Goal: Check status: Check status

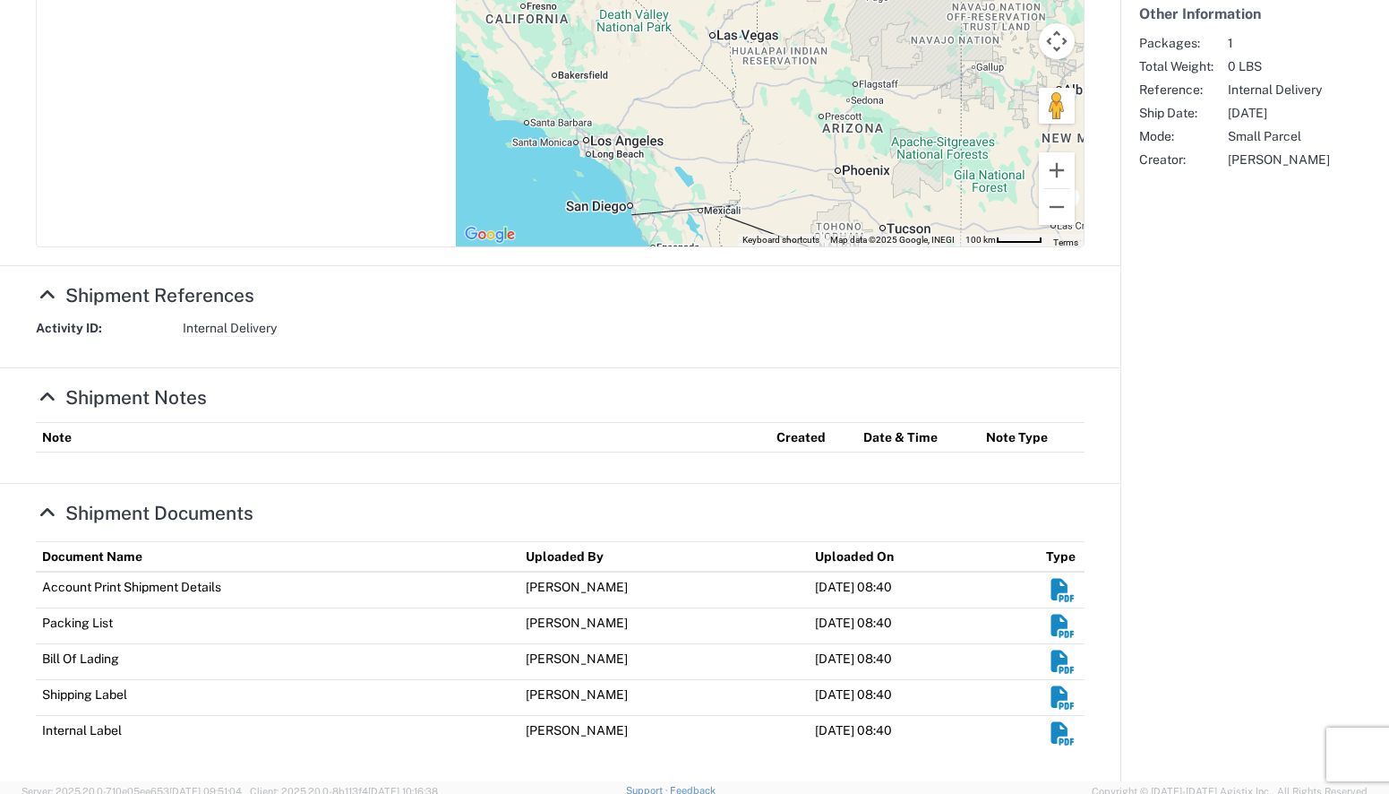
scroll to position [483, 0]
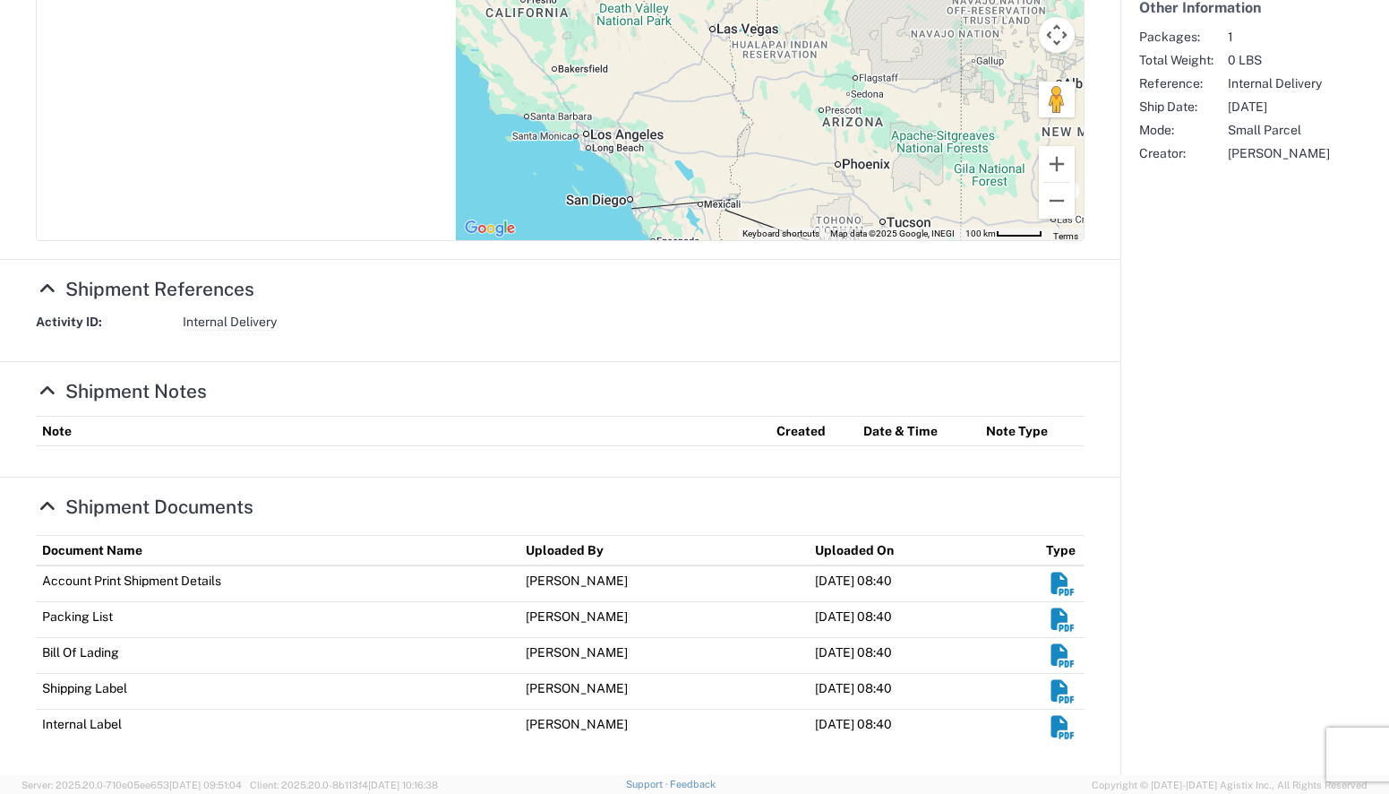
click at [1243, 523] on agx-shipment-overview-widget "Customer Information Account: Salt River Project Location: Public Administratio…" at bounding box center [1255, 201] width 269 height 1147
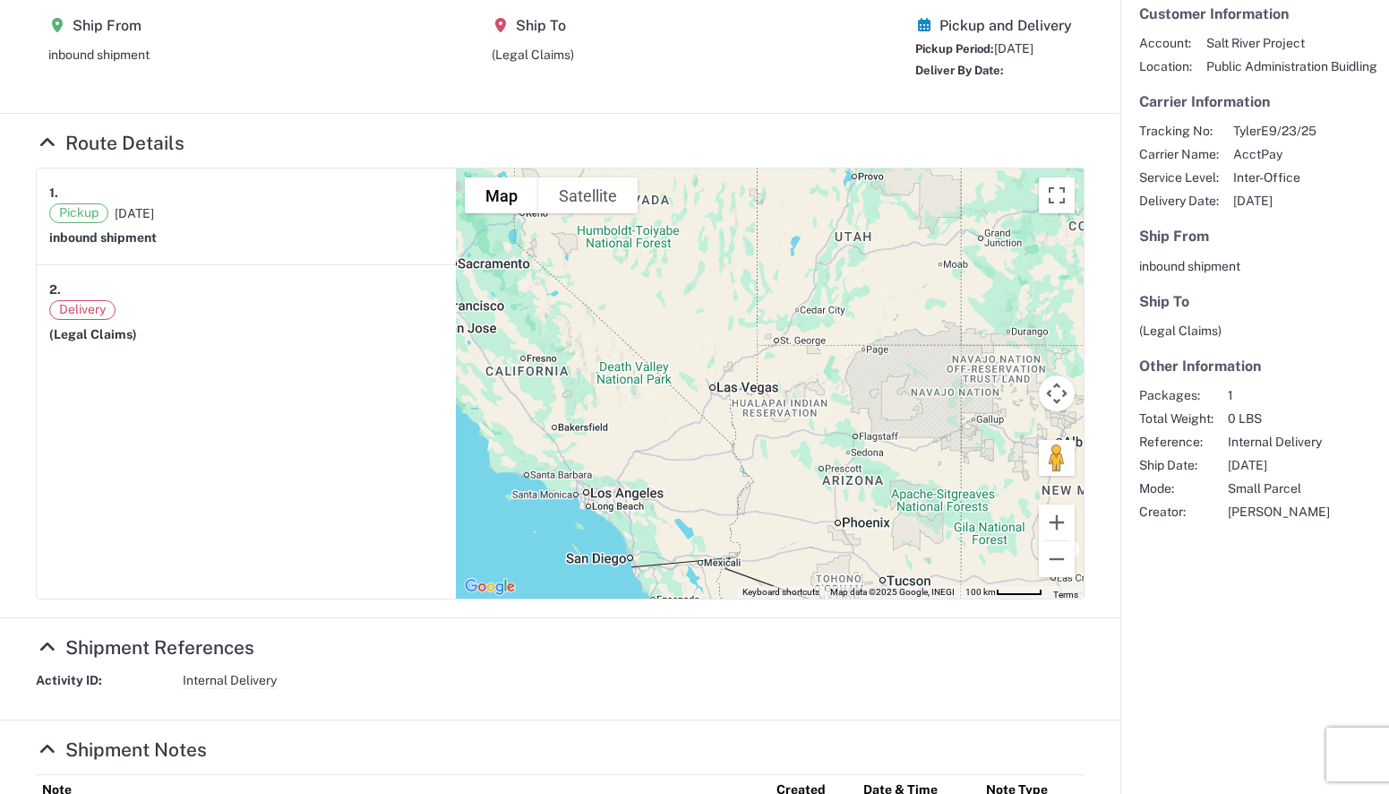
scroll to position [0, 0]
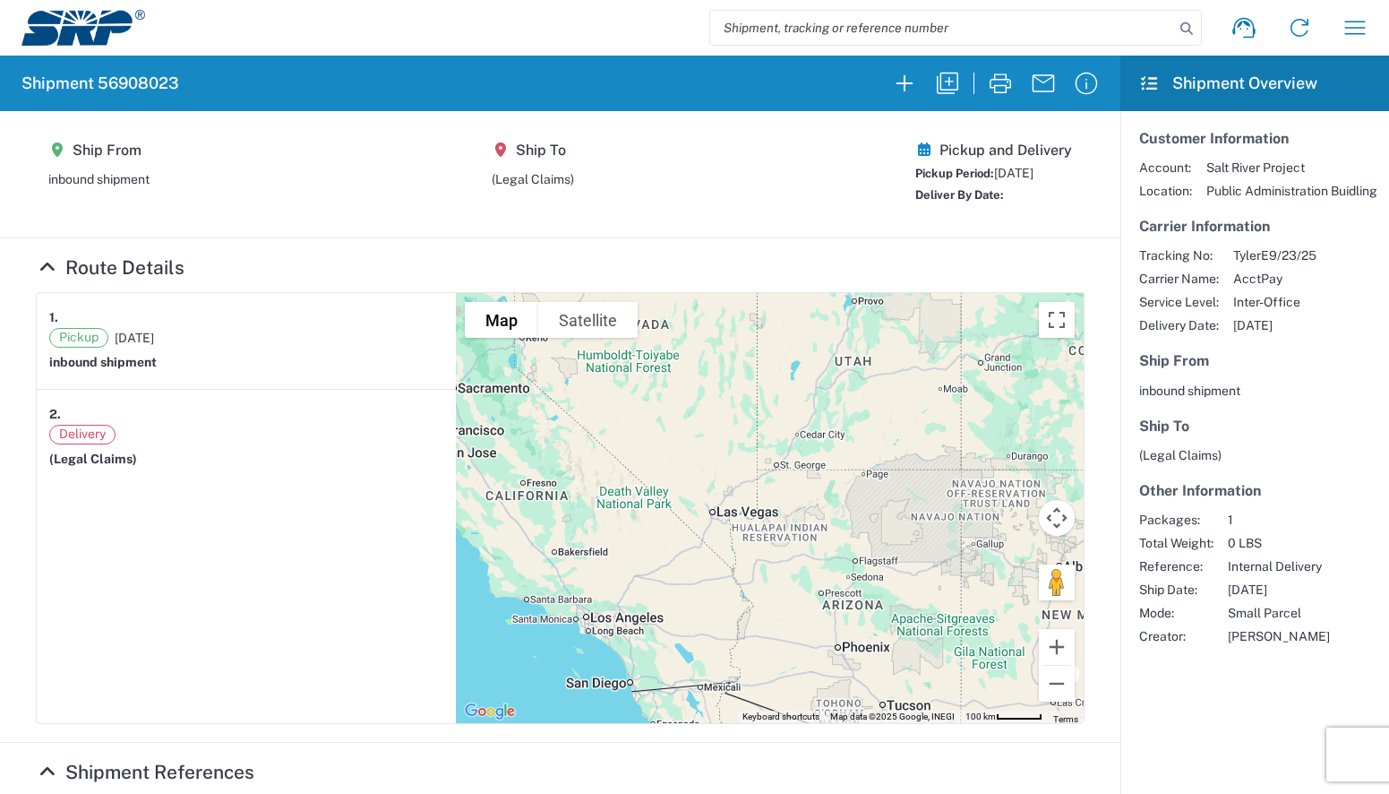
click at [90, 438] on span "Delivery" at bounding box center [82, 435] width 66 height 20
click at [94, 474] on article "2. Delivery (Legal Claims)" at bounding box center [246, 438] width 419 height 96
drag, startPoint x: 62, startPoint y: 462, endPoint x: 149, endPoint y: 464, distance: 86.9
click at [149, 464] on div "(Legal Claims)" at bounding box center [246, 459] width 394 height 16
drag, startPoint x: 149, startPoint y: 464, endPoint x: 143, endPoint y: 503, distance: 38.9
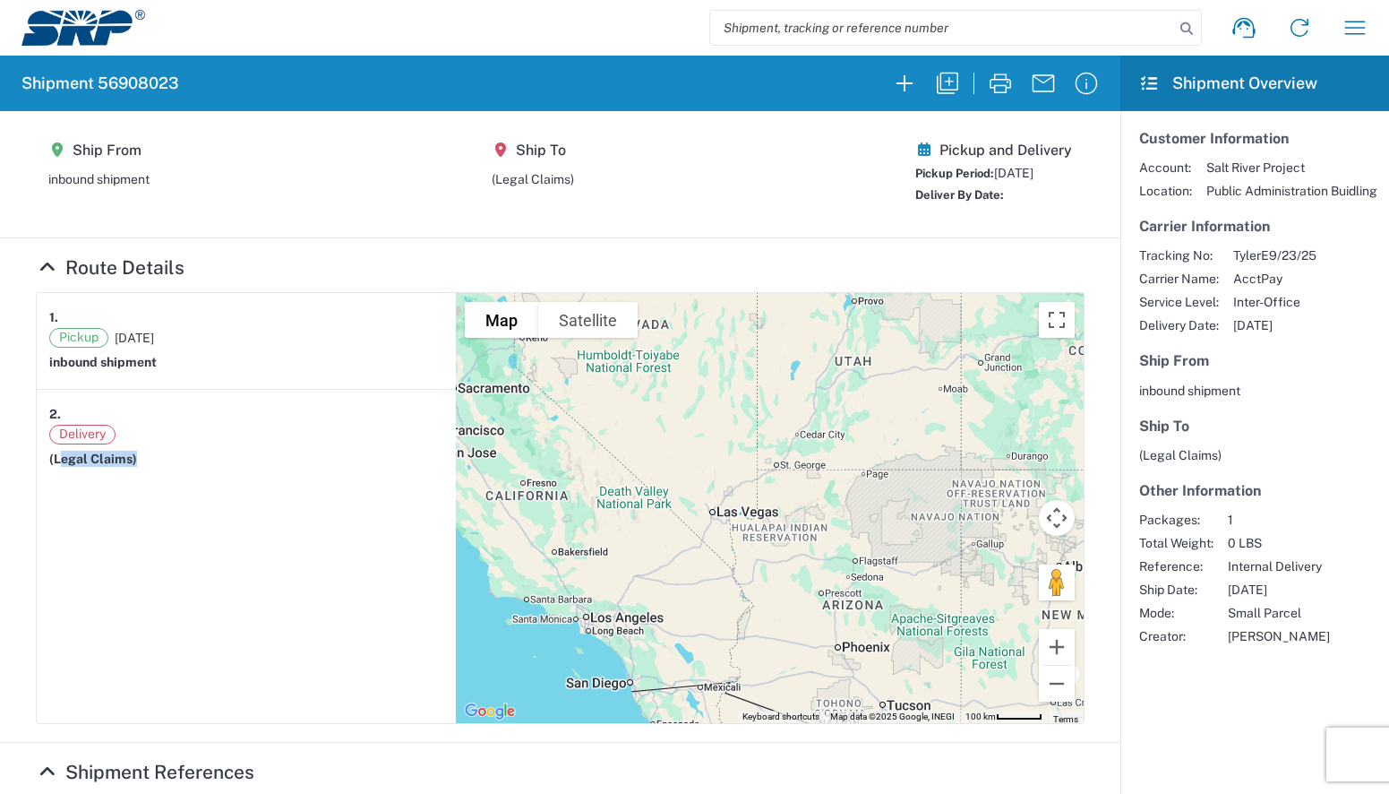
click at [143, 503] on article "1. Pickup 09/23/2025 inbound shipment 2. Delivery (Legal Claims)" at bounding box center [246, 508] width 419 height 430
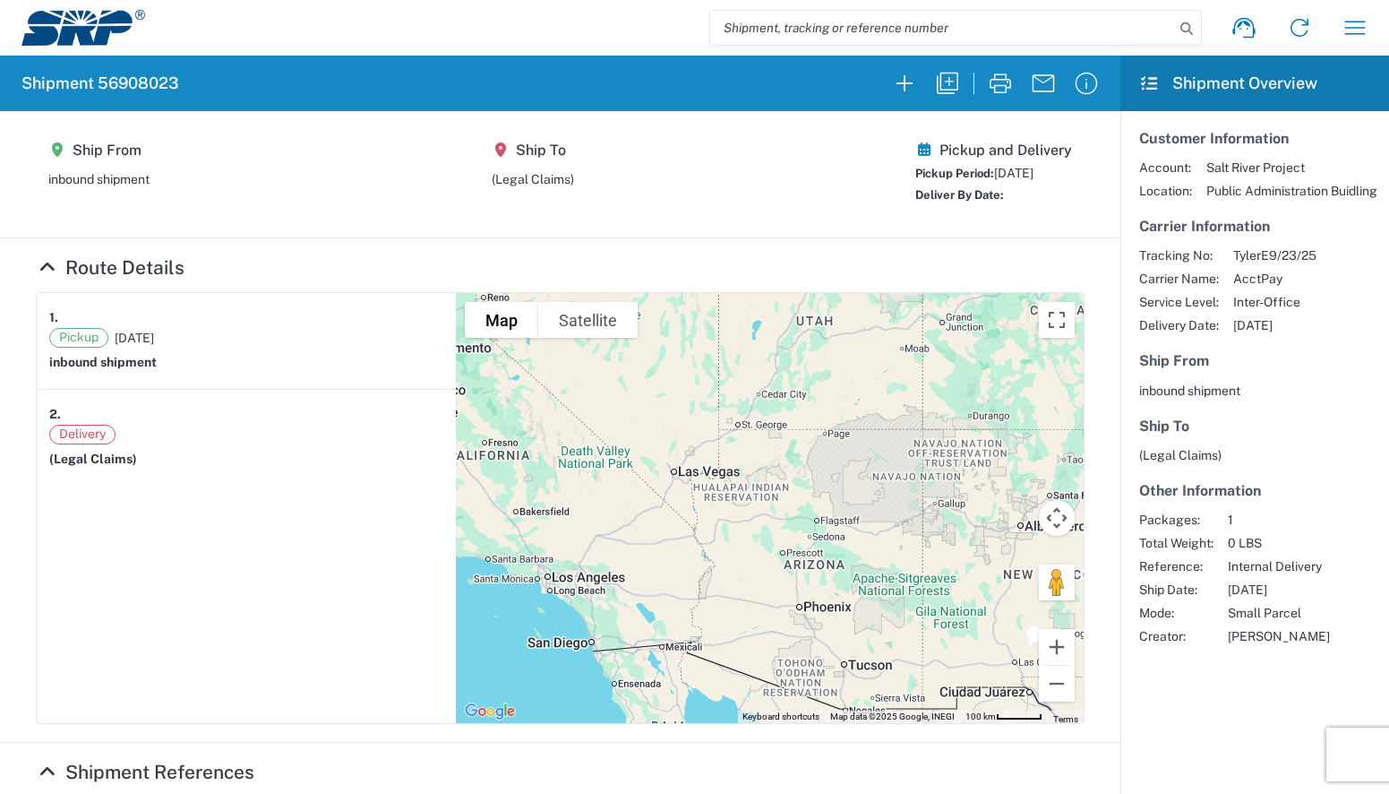
drag, startPoint x: 892, startPoint y: 543, endPoint x: 868, endPoint y: 510, distance: 41.0
click at [858, 506] on div at bounding box center [770, 508] width 628 height 430
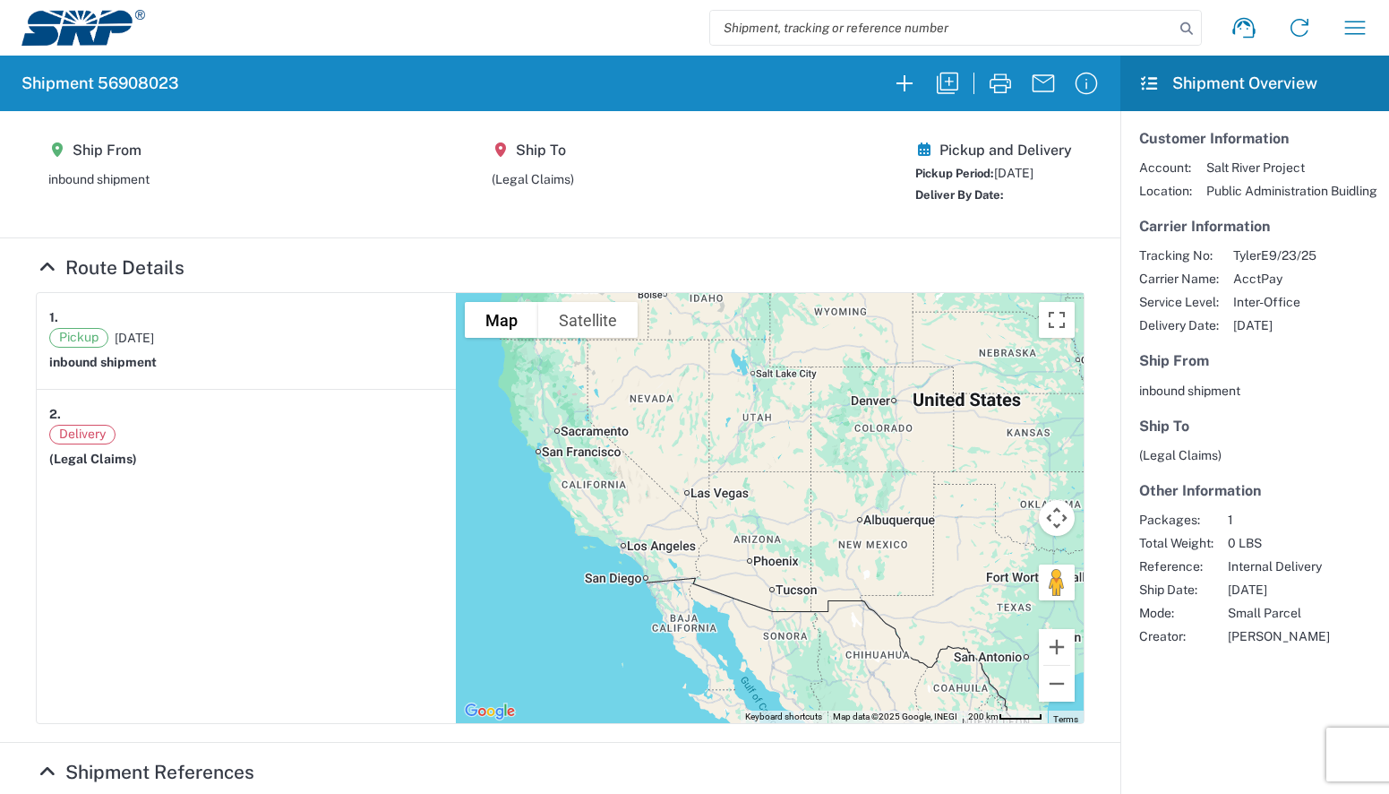
drag, startPoint x: 872, startPoint y: 456, endPoint x: 848, endPoint y: 497, distance: 47.3
click at [846, 494] on div at bounding box center [770, 508] width 628 height 430
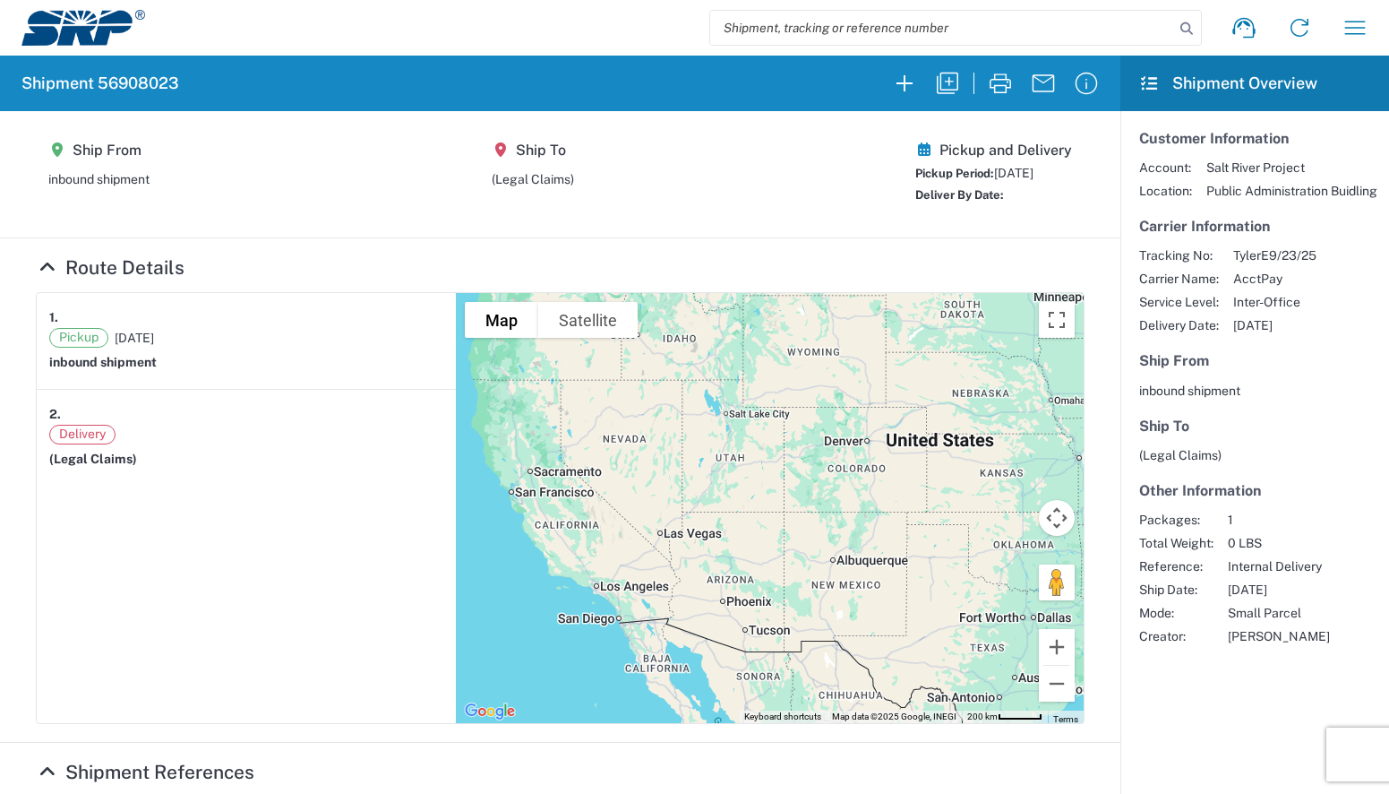
click at [1291, 263] on span "TylerE9/23/25" at bounding box center [1275, 255] width 83 height 16
drag, startPoint x: 1309, startPoint y: 254, endPoint x: 1217, endPoint y: 259, distance: 92.4
click at [1217, 259] on div "Tracking No: TylerE9/23/25 Carrier Name: AcctPay Service Level: Inter-Office De…" at bounding box center [1254, 290] width 231 height 86
copy span "TylerE9/23/25"
click at [894, 39] on input "search" at bounding box center [942, 28] width 464 height 34
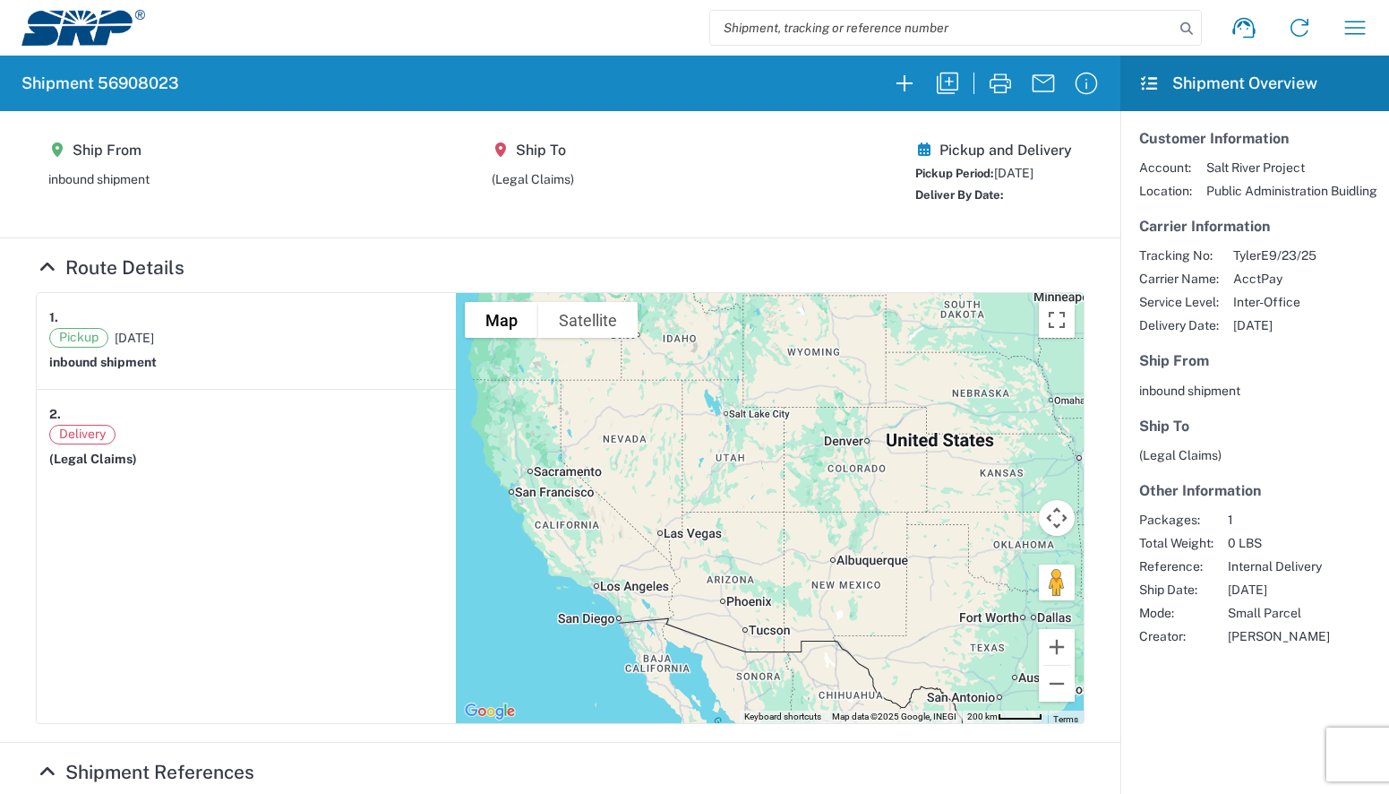
paste input "TylerE9/23/25"
type input "TylerE9/23/25"
click at [857, 27] on input "TylerE9/23/25" at bounding box center [942, 28] width 464 height 34
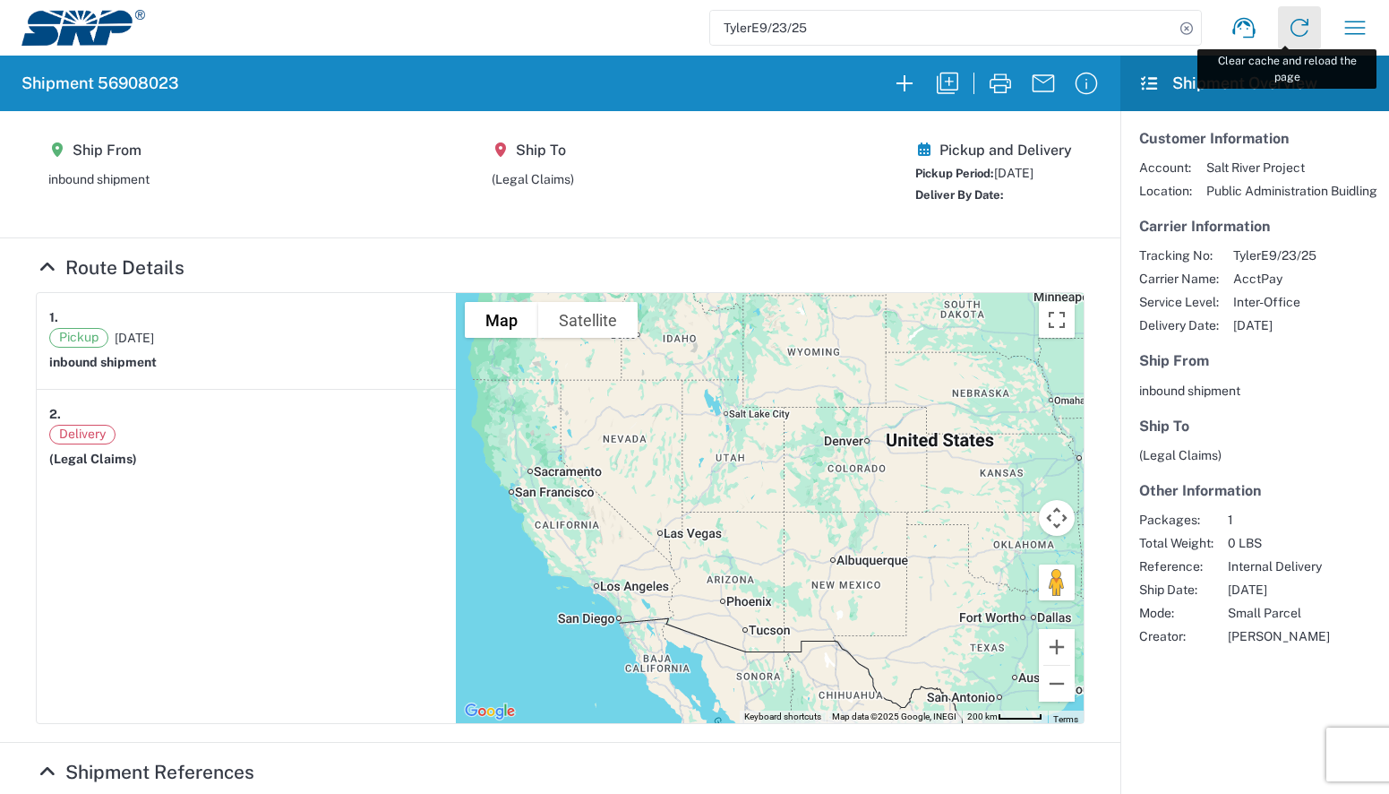
click at [1294, 31] on icon at bounding box center [1300, 28] width 18 height 18
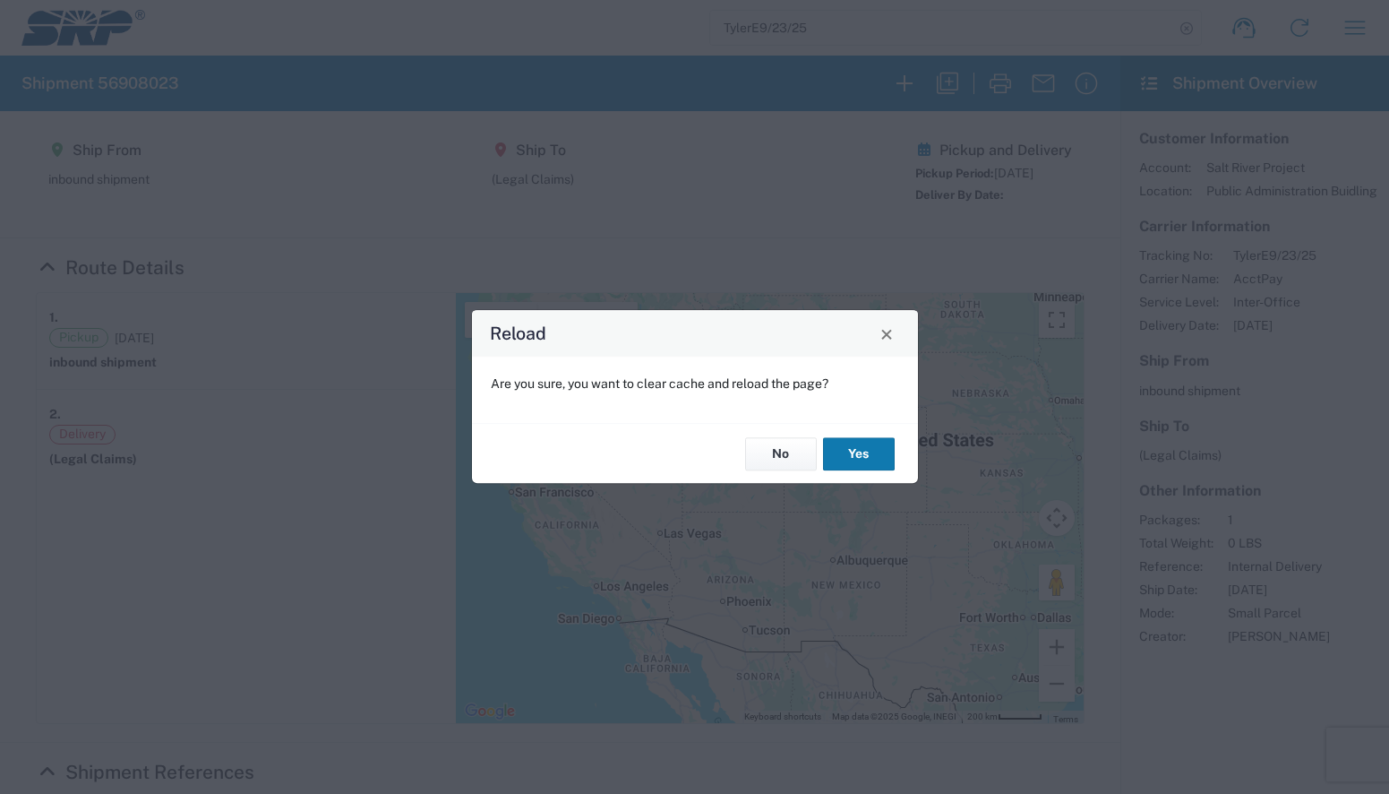
click at [849, 459] on button "Yes" at bounding box center [859, 453] width 72 height 33
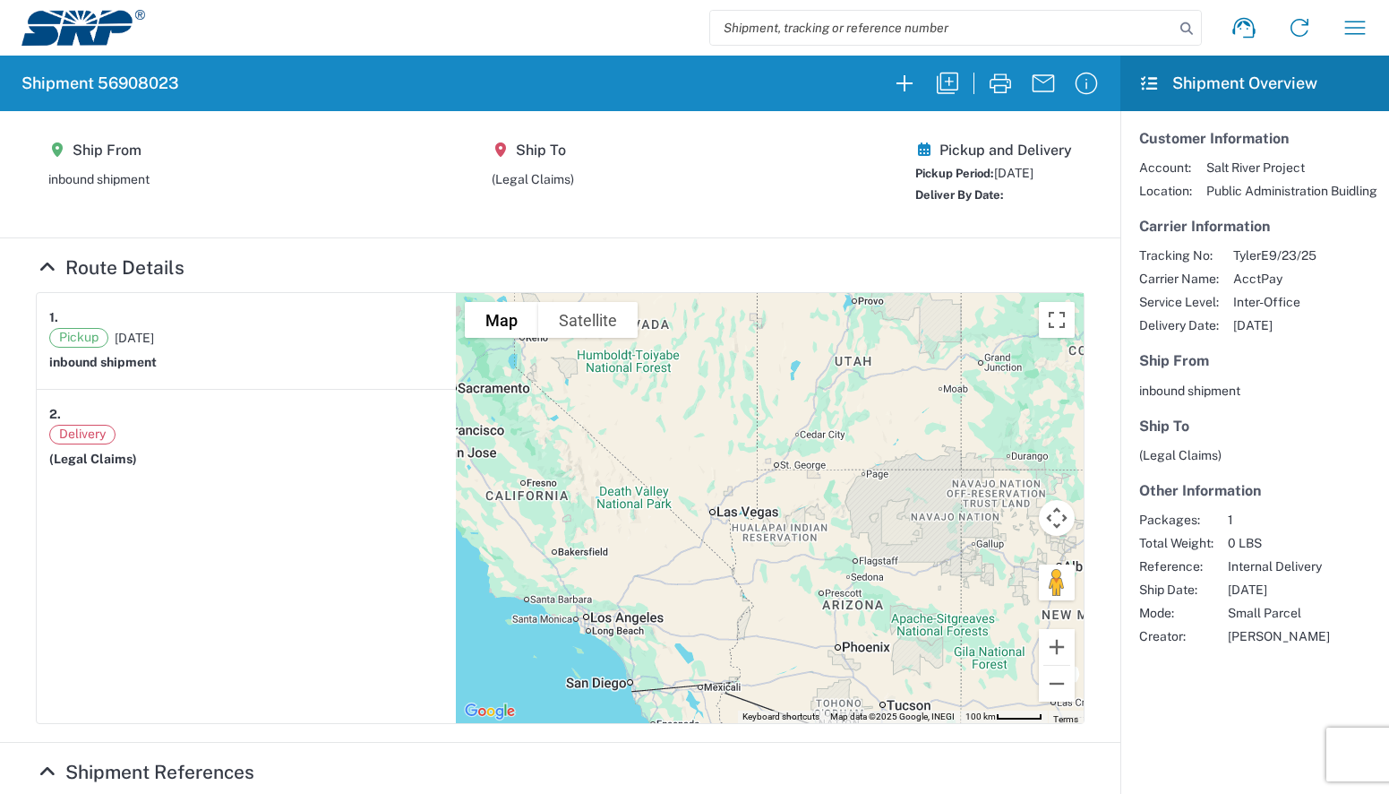
click at [997, 192] on div "Deliver By Date:" at bounding box center [994, 195] width 157 height 18
click at [977, 193] on span "Deliver By Date:" at bounding box center [960, 194] width 89 height 13
drag, startPoint x: 946, startPoint y: 194, endPoint x: 1028, endPoint y: 193, distance: 82.4
click at [1028, 193] on div "Deliver By Date:" at bounding box center [994, 195] width 157 height 18
click at [1032, 198] on div "Deliver By Date:" at bounding box center [994, 195] width 157 height 18
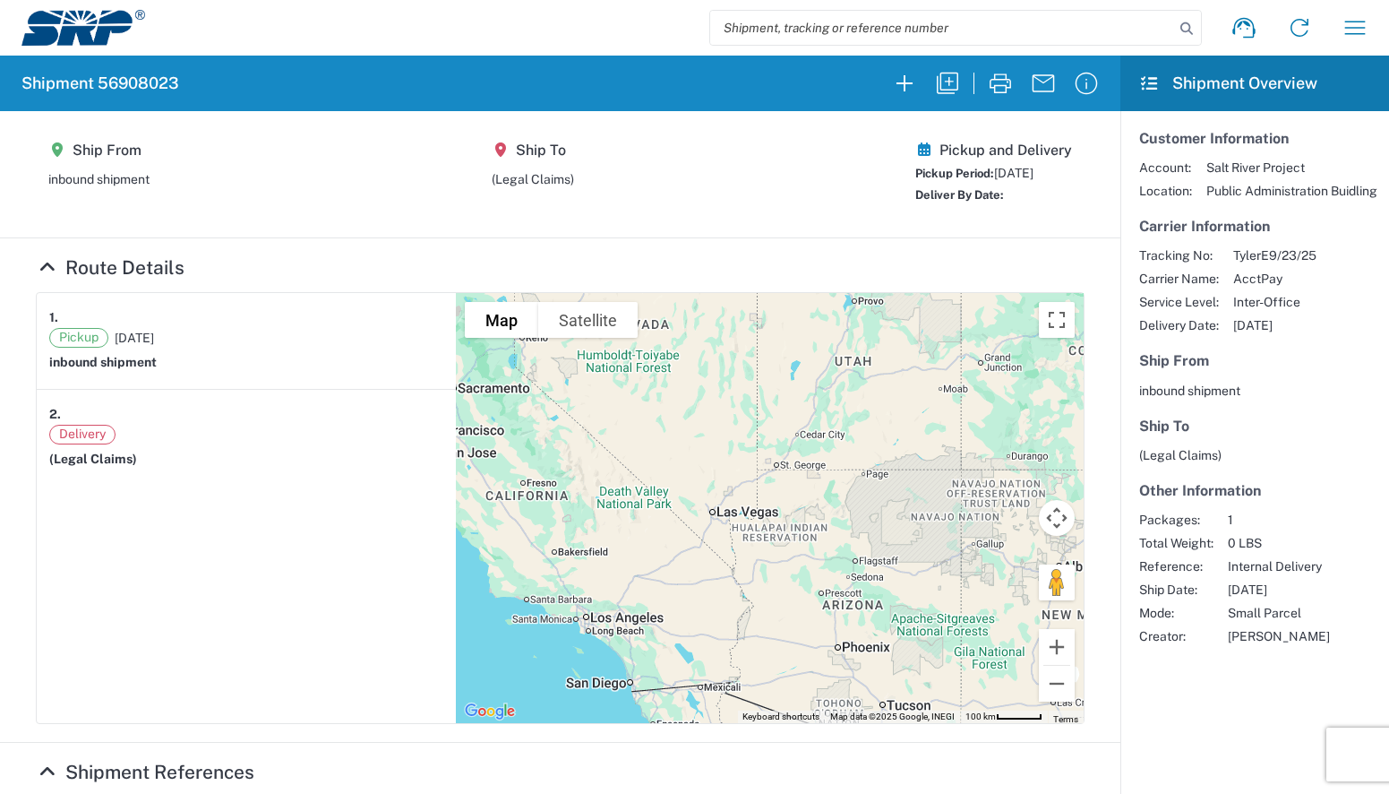
click at [1028, 193] on div "Deliver By Date:" at bounding box center [994, 195] width 157 height 18
click at [996, 30] on input "search" at bounding box center [942, 28] width 464 height 34
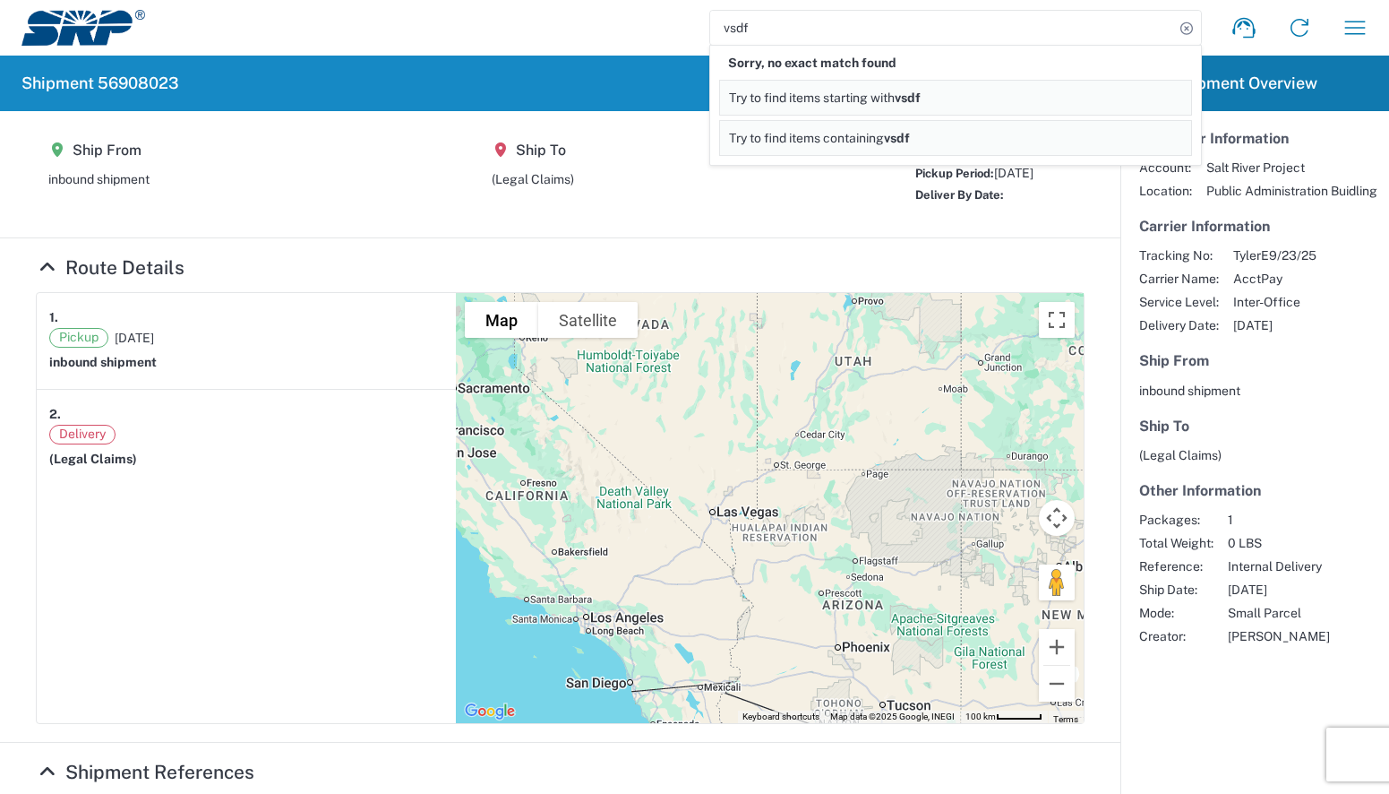
paste input "TylerE9/23/25"
drag, startPoint x: 853, startPoint y: 30, endPoint x: 633, endPoint y: 49, distance: 220.4
click at [634, 44] on div "vsdfTylerE9/23/25 Sorry, no exact match found Try to find items starting with v…" at bounding box center [764, 27] width 1238 height 43
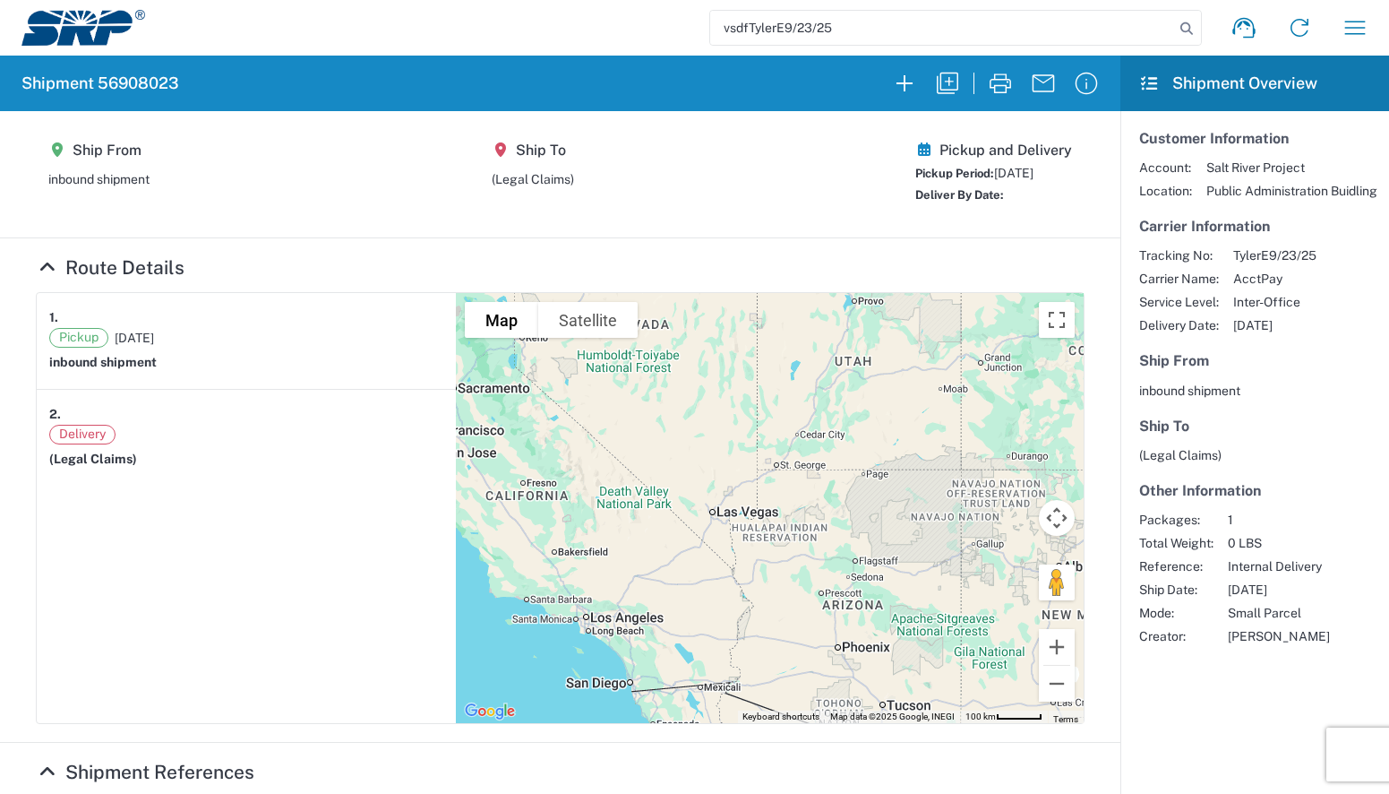
paste input "search"
type input "TylerE9/23/25"
click at [1183, 31] on icon at bounding box center [1186, 28] width 25 height 25
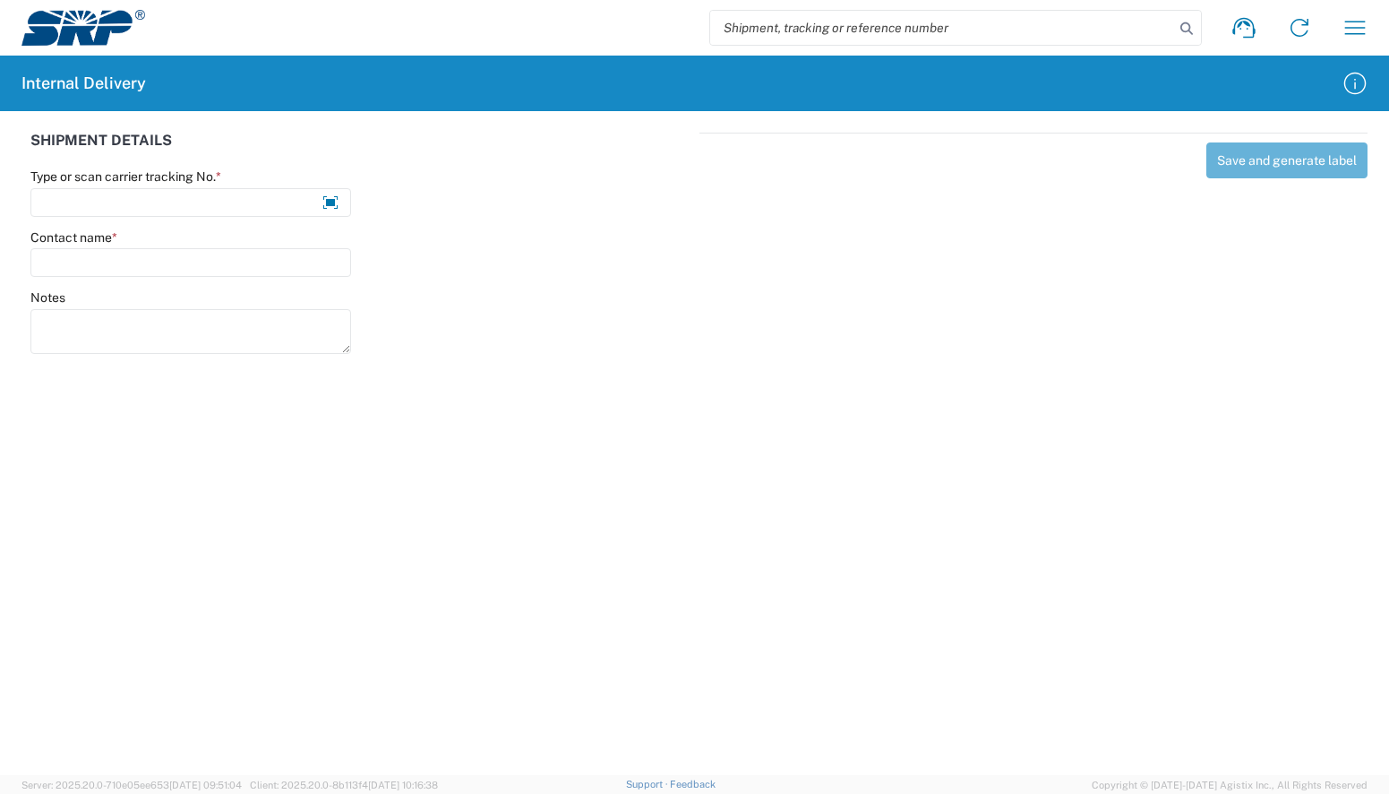
click at [838, 30] on input "search" at bounding box center [942, 28] width 464 height 34
paste input "TylerE9/23/25"
type input "TylerE9/23/25"
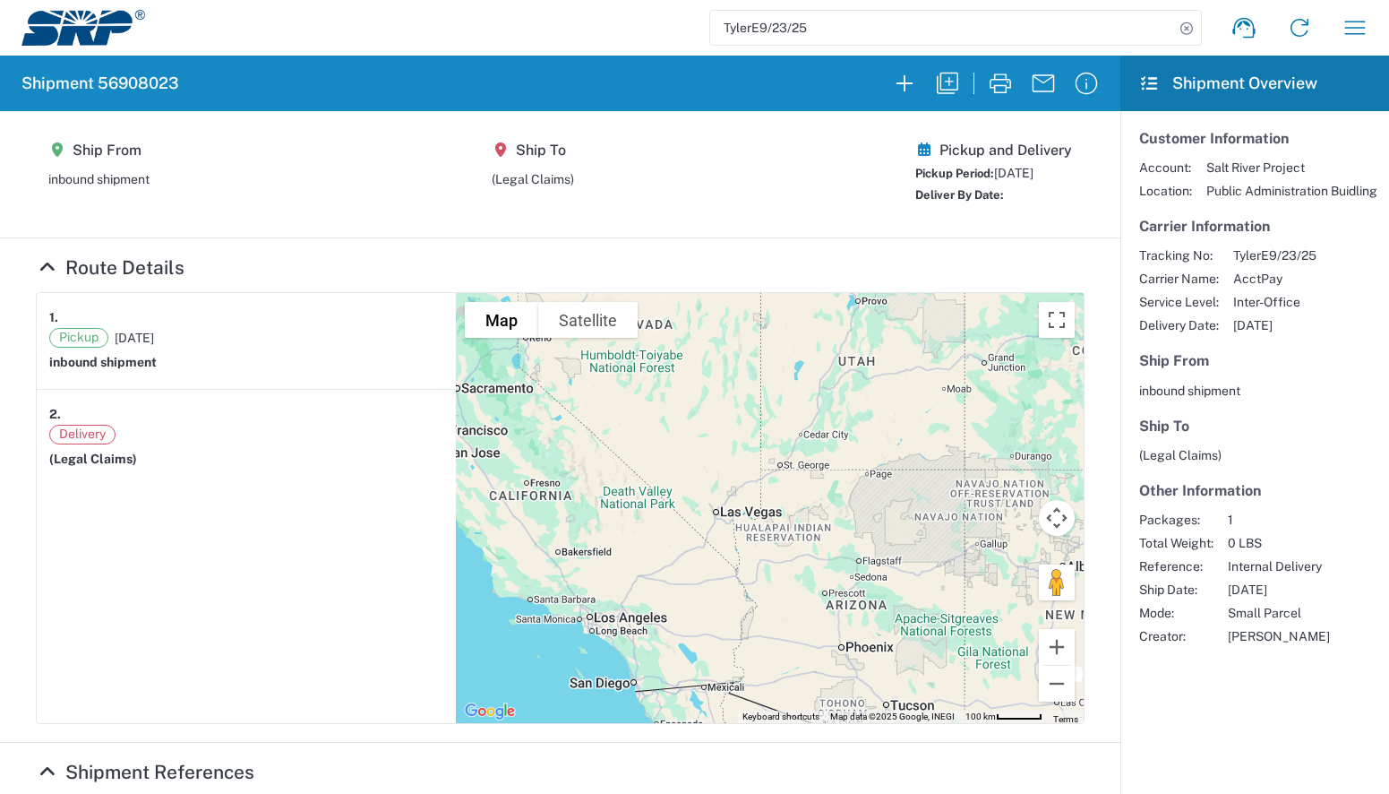
drag, startPoint x: 213, startPoint y: 211, endPoint x: 266, endPoint y: 227, distance: 55.0
click at [214, 213] on agx-shipment-main-routing-info "Ship From inbound shipment Ship To (Legal Claims) Pickup and Delivery Pickup Pe…" at bounding box center [560, 174] width 1049 height 90
click at [615, 220] on section "Ship From inbound shipment Ship To (Legal Claims) Pickup and Delivery Pickup Pe…" at bounding box center [560, 174] width 1121 height 127
click at [272, 187] on agx-shipment-main-routing-info "Ship From inbound shipment Ship To (Legal Claims) Pickup and Delivery Pickup Pe…" at bounding box center [560, 174] width 1049 height 90
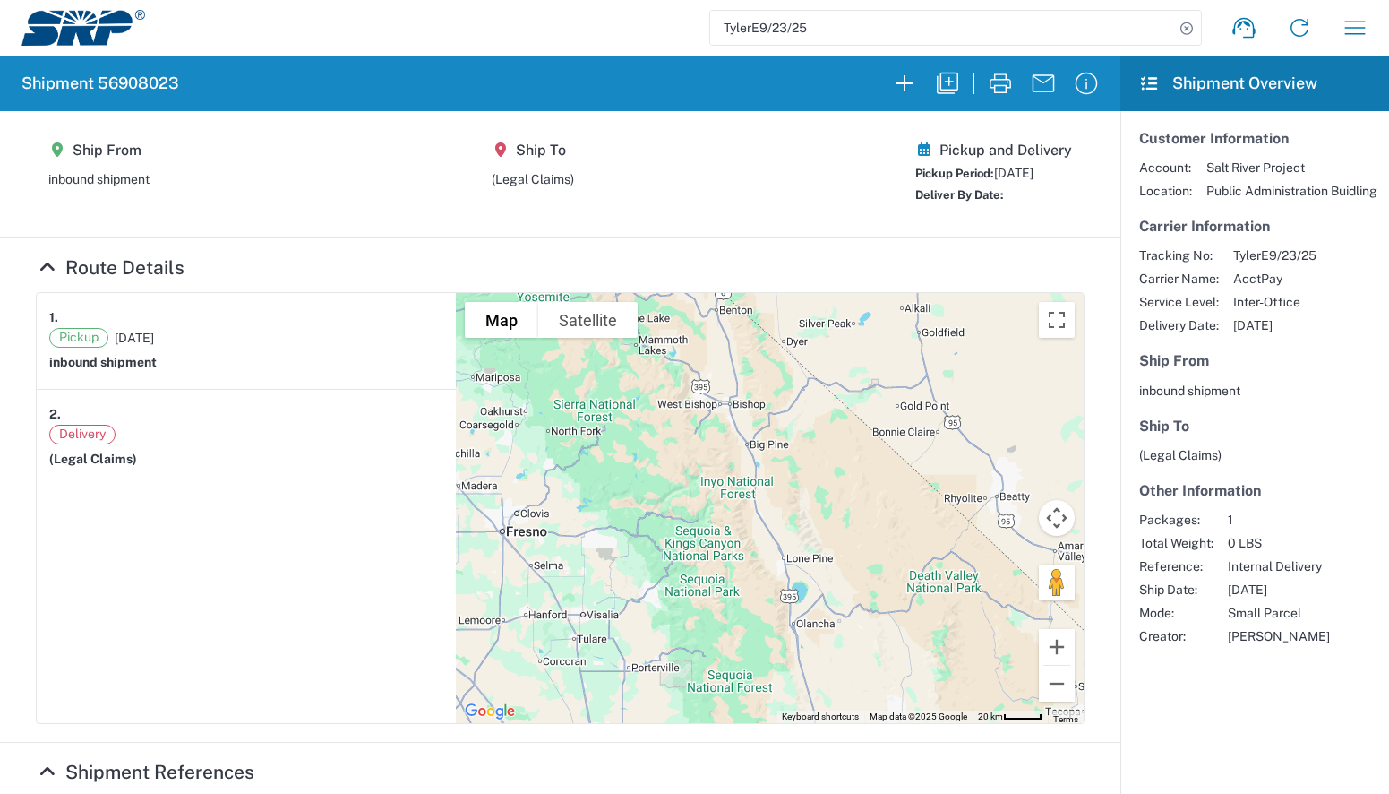
click at [982, 174] on span "Pickup Period:" at bounding box center [955, 173] width 79 height 13
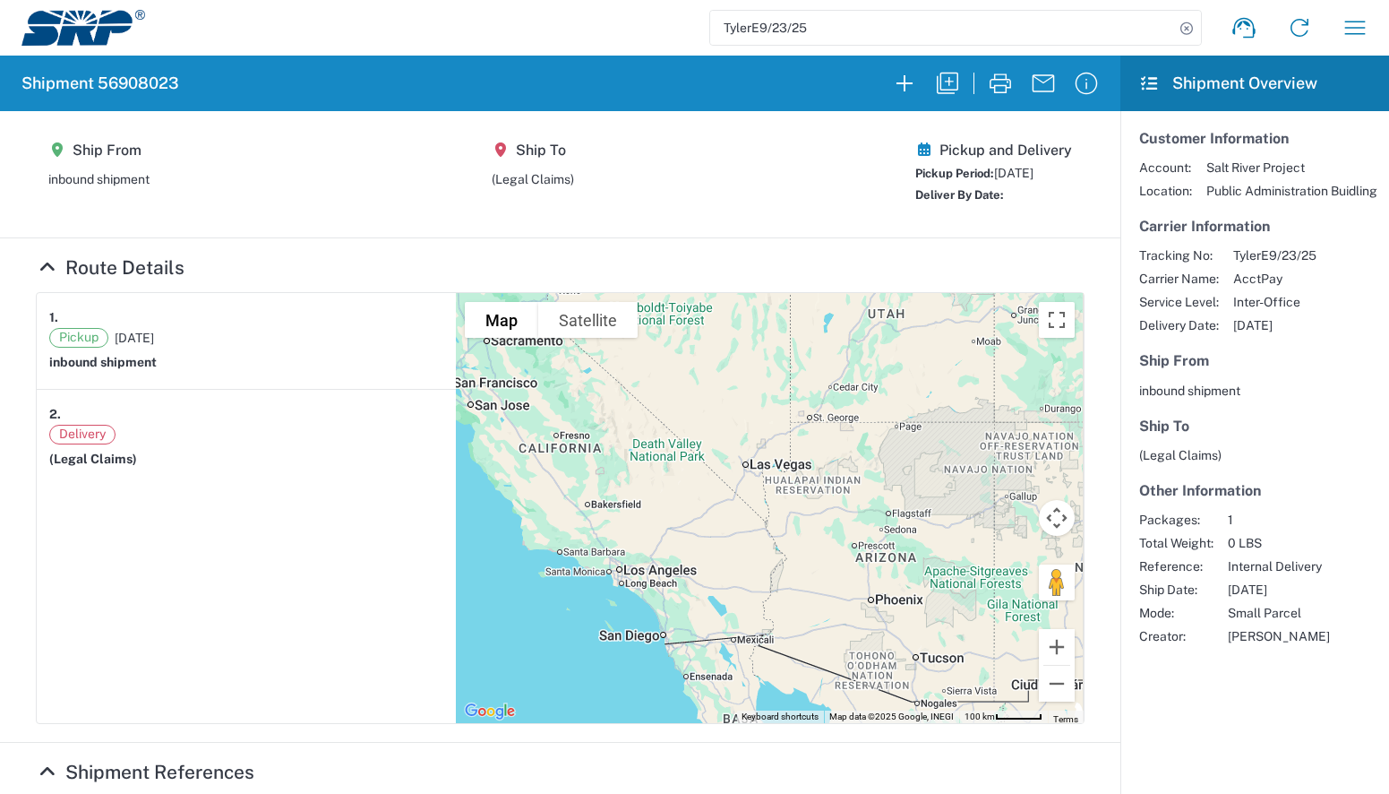
drag, startPoint x: 851, startPoint y: 617, endPoint x: 675, endPoint y: 477, distance: 225.1
click at [688, 490] on div at bounding box center [770, 508] width 628 height 430
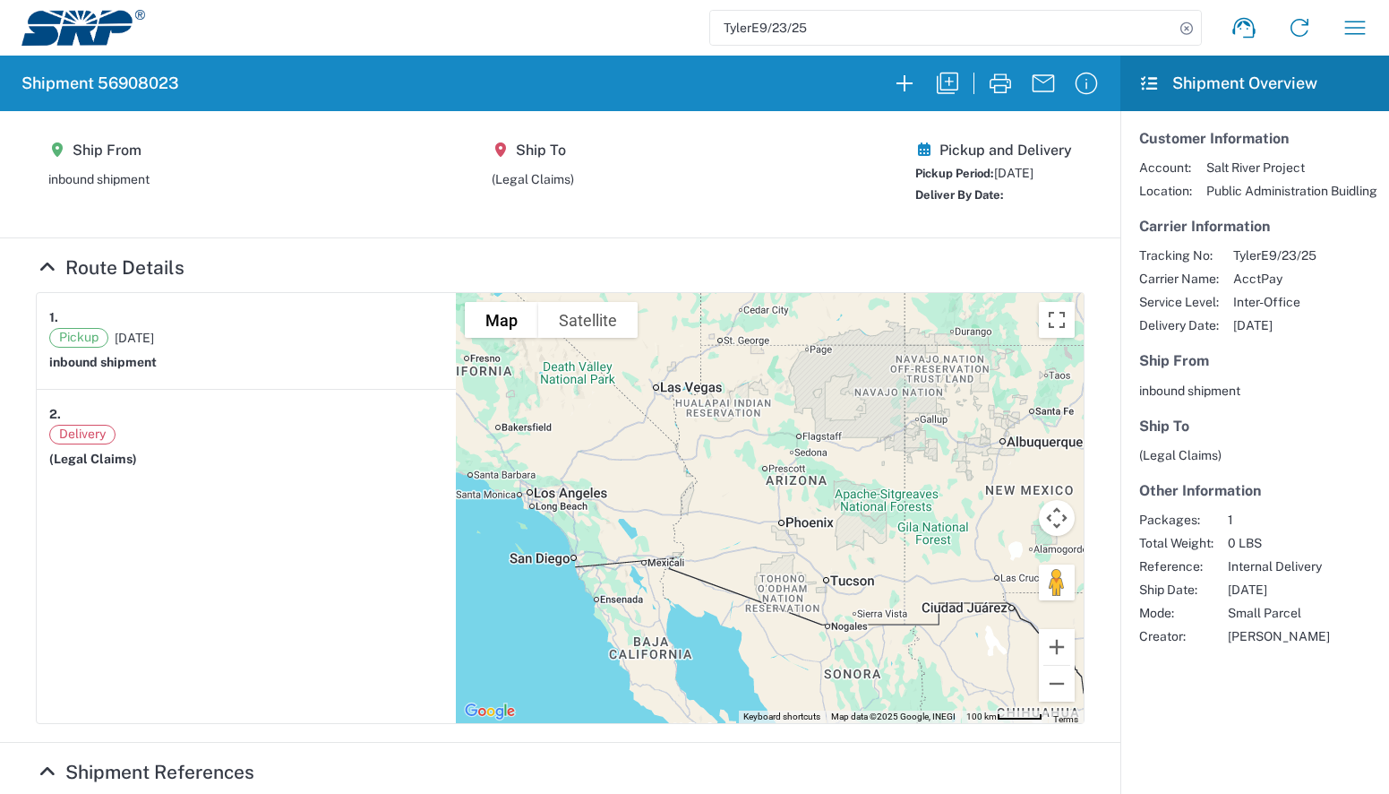
drag, startPoint x: 841, startPoint y: 563, endPoint x: 761, endPoint y: 518, distance: 92.7
click at [787, 532] on div at bounding box center [770, 508] width 628 height 430
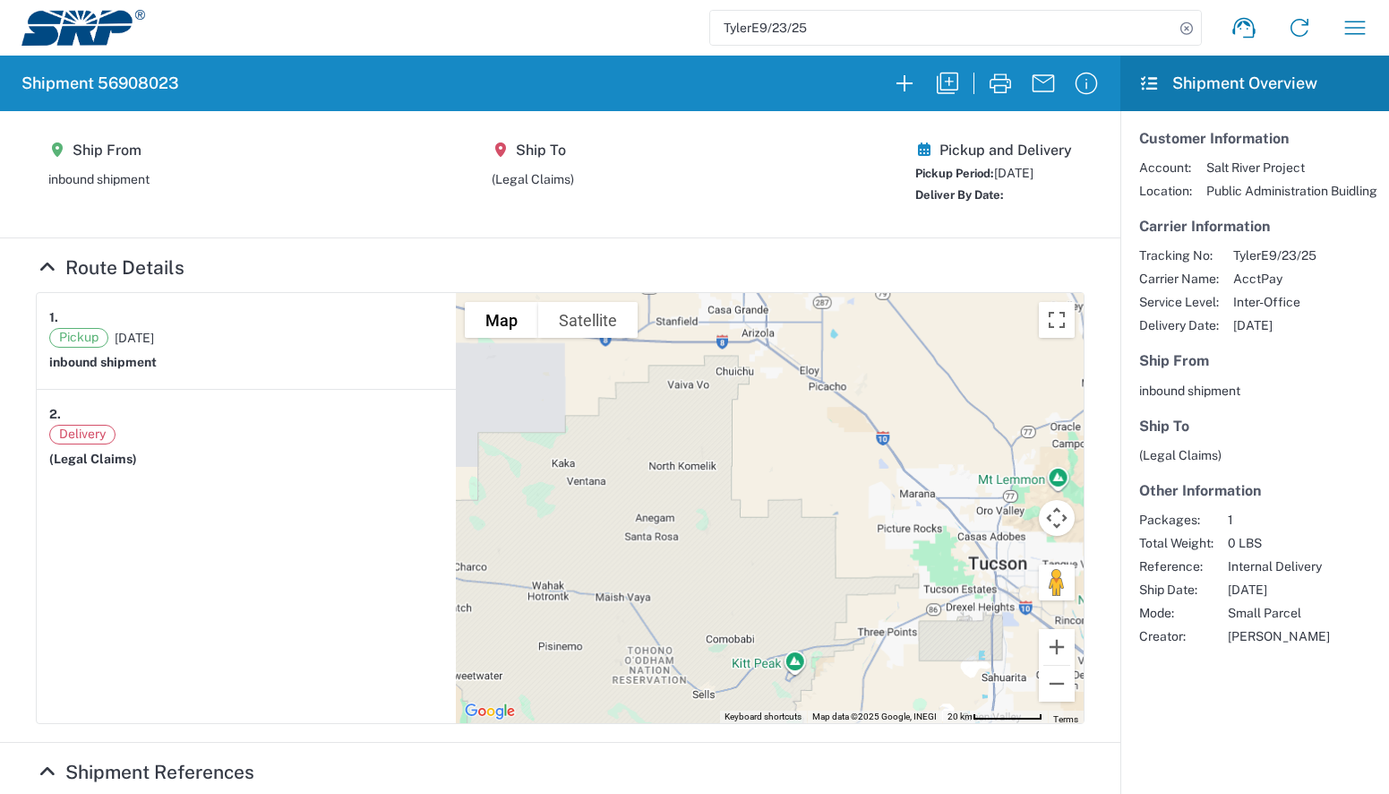
drag, startPoint x: 740, startPoint y: 535, endPoint x: 789, endPoint y: 584, distance: 69.7
click at [750, 546] on div at bounding box center [770, 508] width 628 height 430
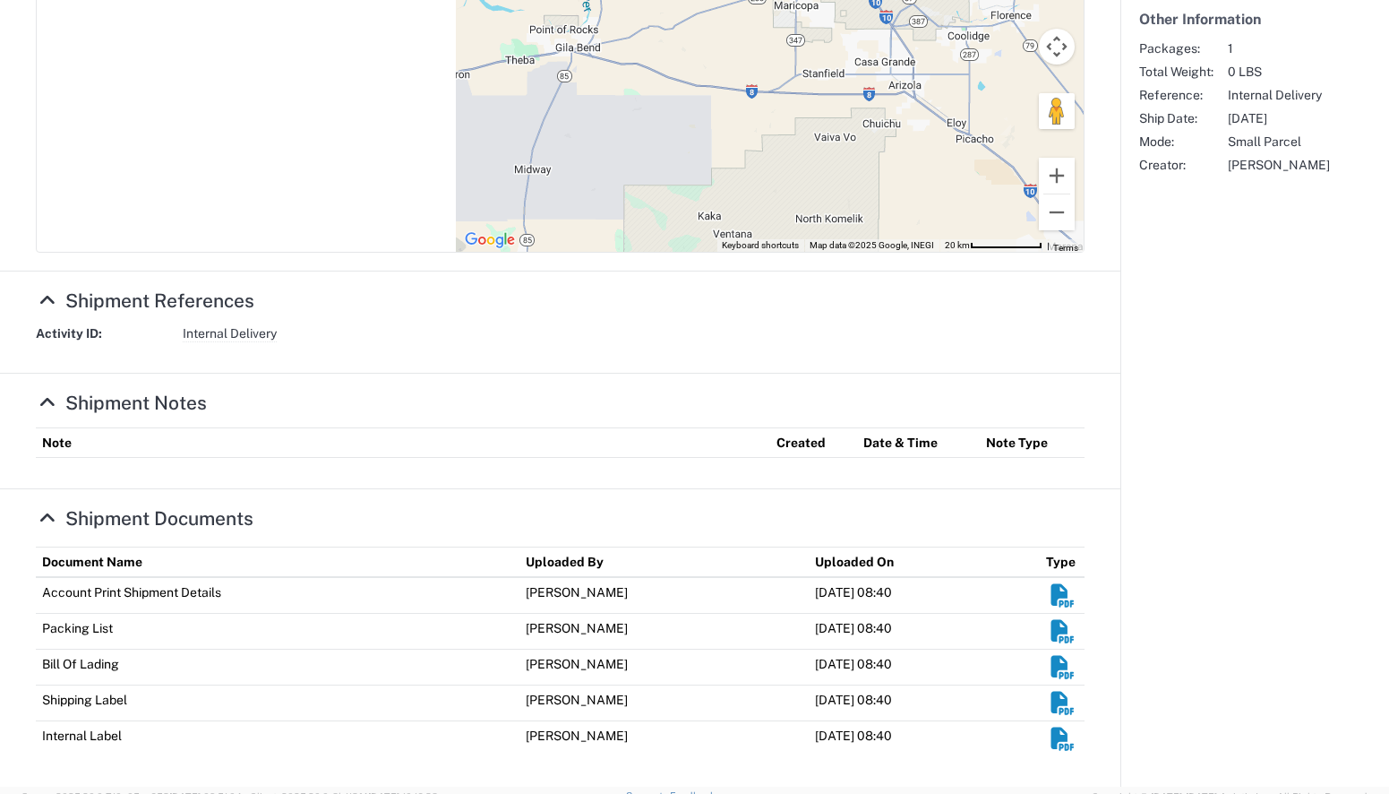
scroll to position [483, 0]
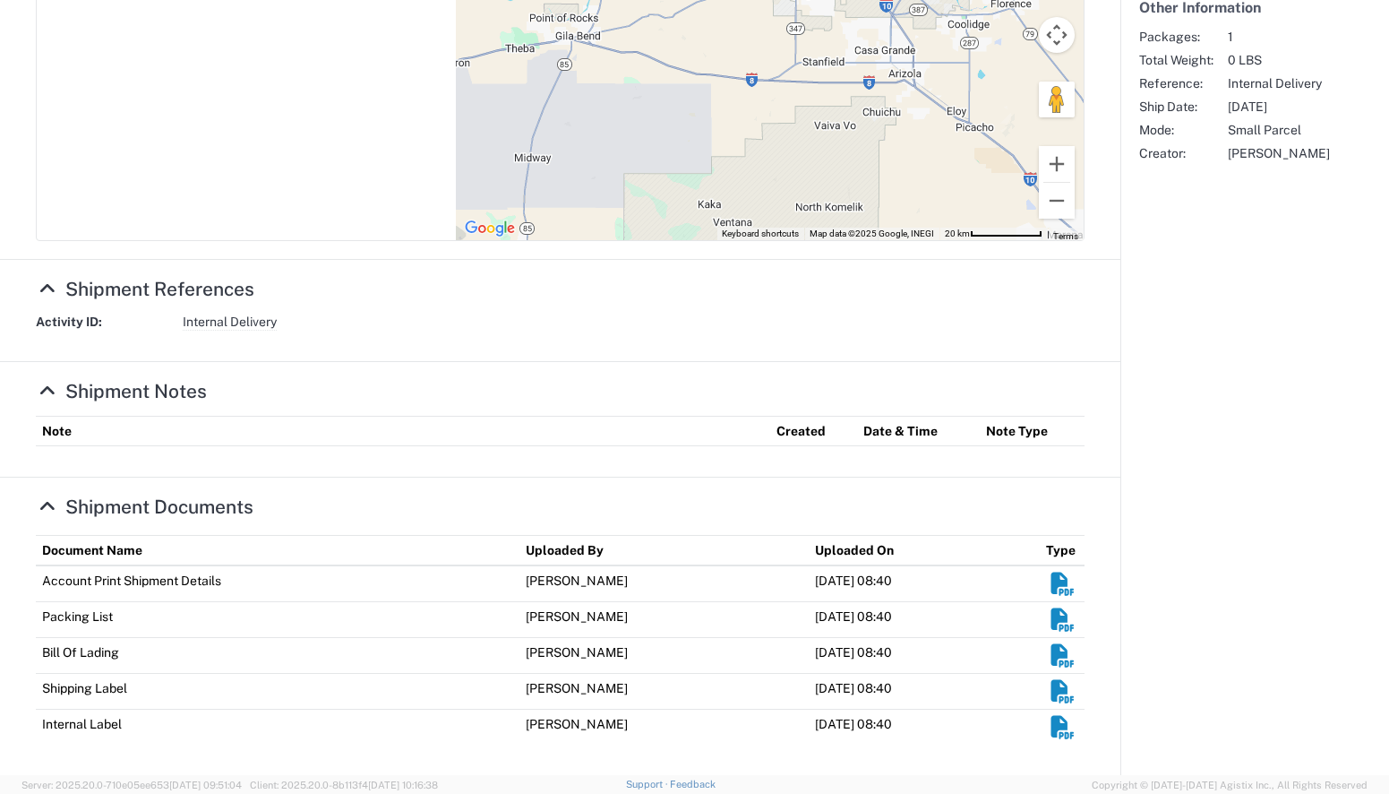
click at [1277, 385] on agx-shipment-overview-widget "Customer Information Account: Salt River Project Location: Public Administratio…" at bounding box center [1255, 201] width 269 height 1147
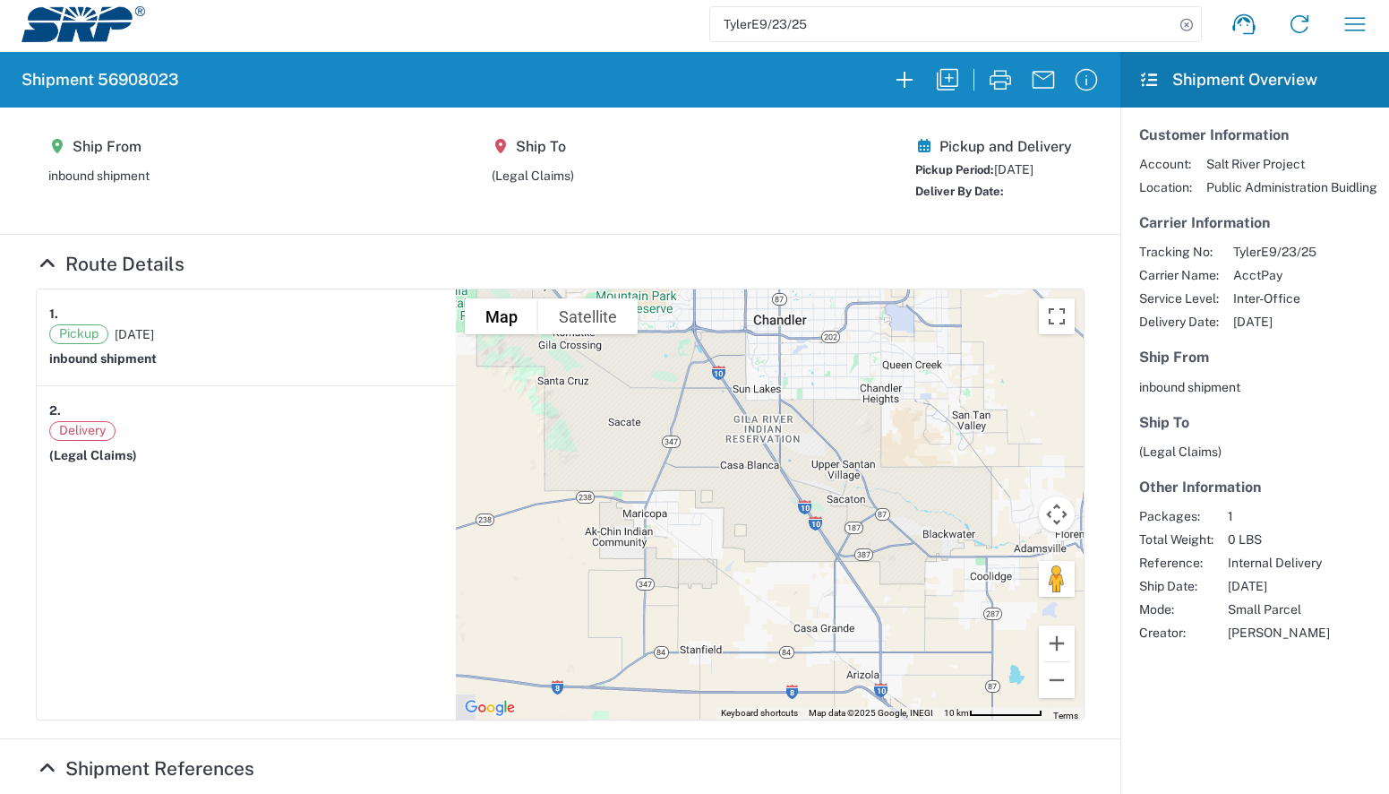
scroll to position [0, 0]
